Goal: Task Accomplishment & Management: Complete application form

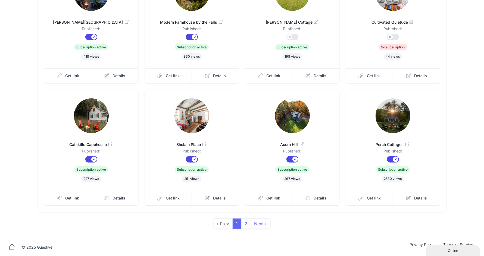
click at [391, 120] on img at bounding box center [393, 115] width 35 height 35
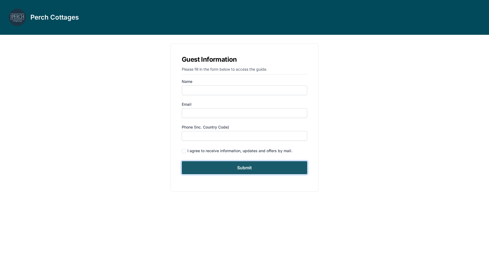
click at [248, 166] on input "Submit" at bounding box center [245, 167] width 126 height 13
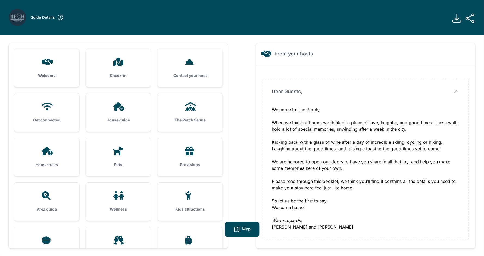
click at [61, 180] on ul "Welcome Check-in Contact your host Get connected House guide" at bounding box center [118, 179] width 208 height 261
click at [58, 194] on div at bounding box center [47, 195] width 48 height 9
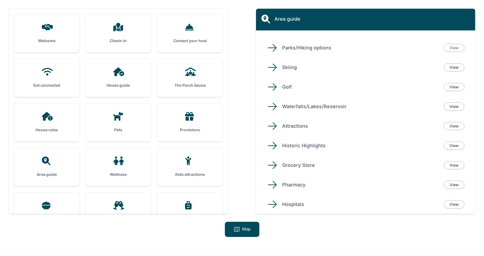
click at [457, 46] on link "View" at bounding box center [454, 48] width 21 height 8
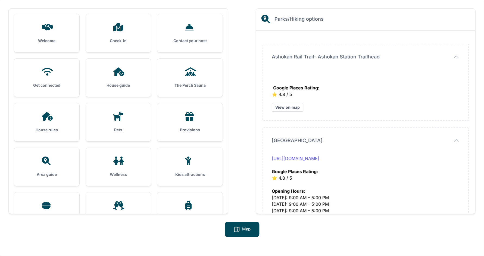
click at [300, 58] on span "Ashokan Rail Trail- Ashokan Station Trailhead" at bounding box center [326, 57] width 108 height 8
click at [0, 0] on span "Ashokan Rail Trail- Ashokan Station Trailhead" at bounding box center [0, 0] width 0 height 0
click at [300, 58] on span "Ashokan Rail Trail- Ashokan Station Trailhead" at bounding box center [326, 57] width 108 height 8
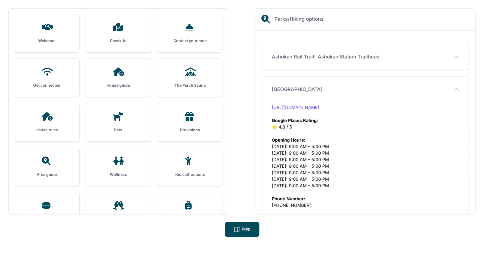
click at [311, 57] on span "Ashokan Rail Trail- Ashokan Station Trailhead" at bounding box center [326, 57] width 108 height 8
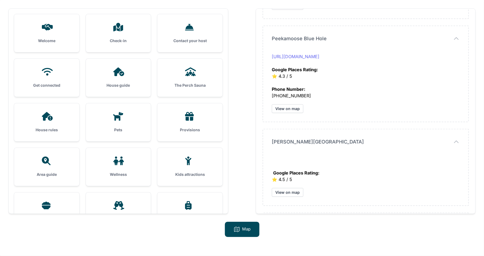
scroll to position [671, 0]
